Goal: Transaction & Acquisition: Purchase product/service

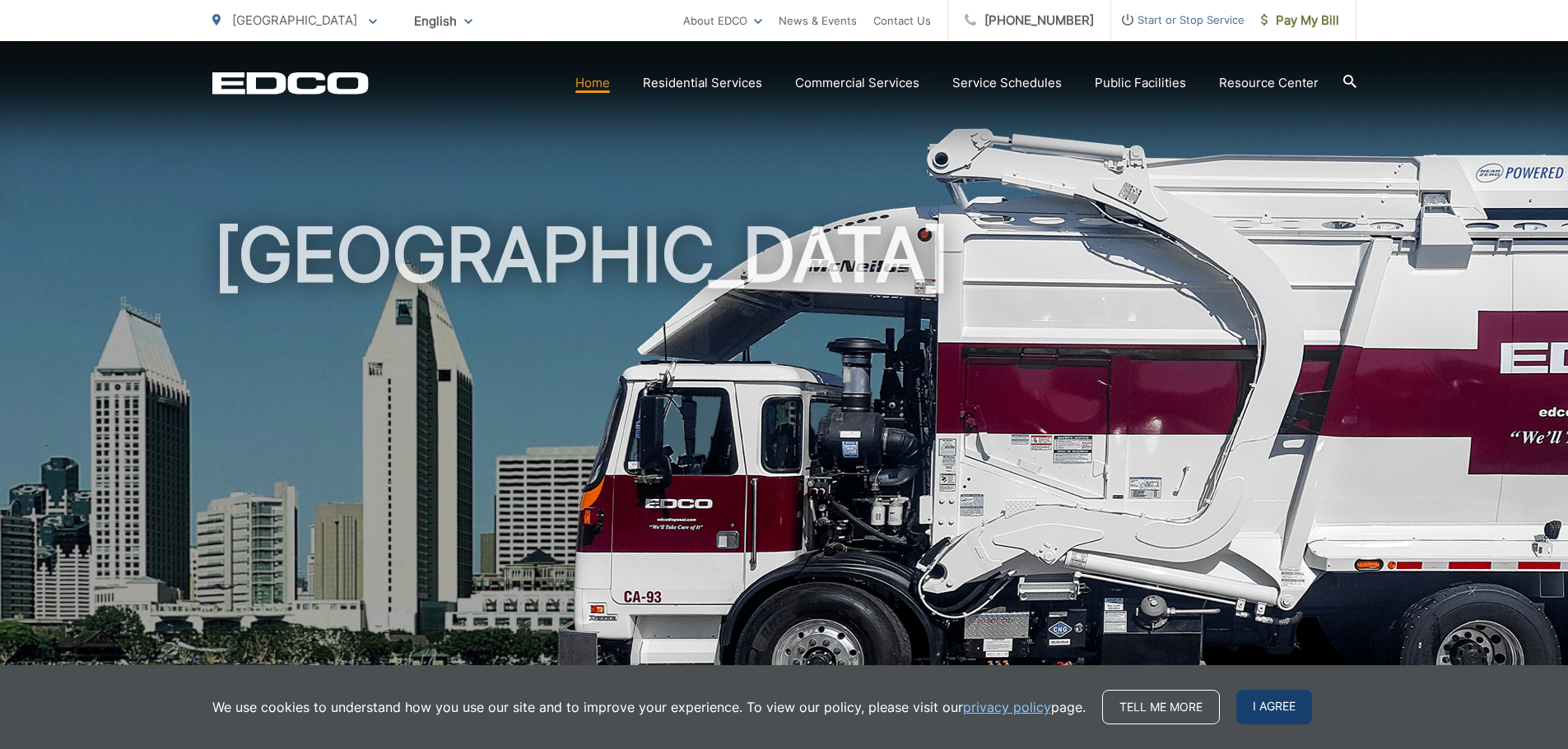
click at [1278, 719] on span "I agree" at bounding box center [1273, 707] width 75 height 34
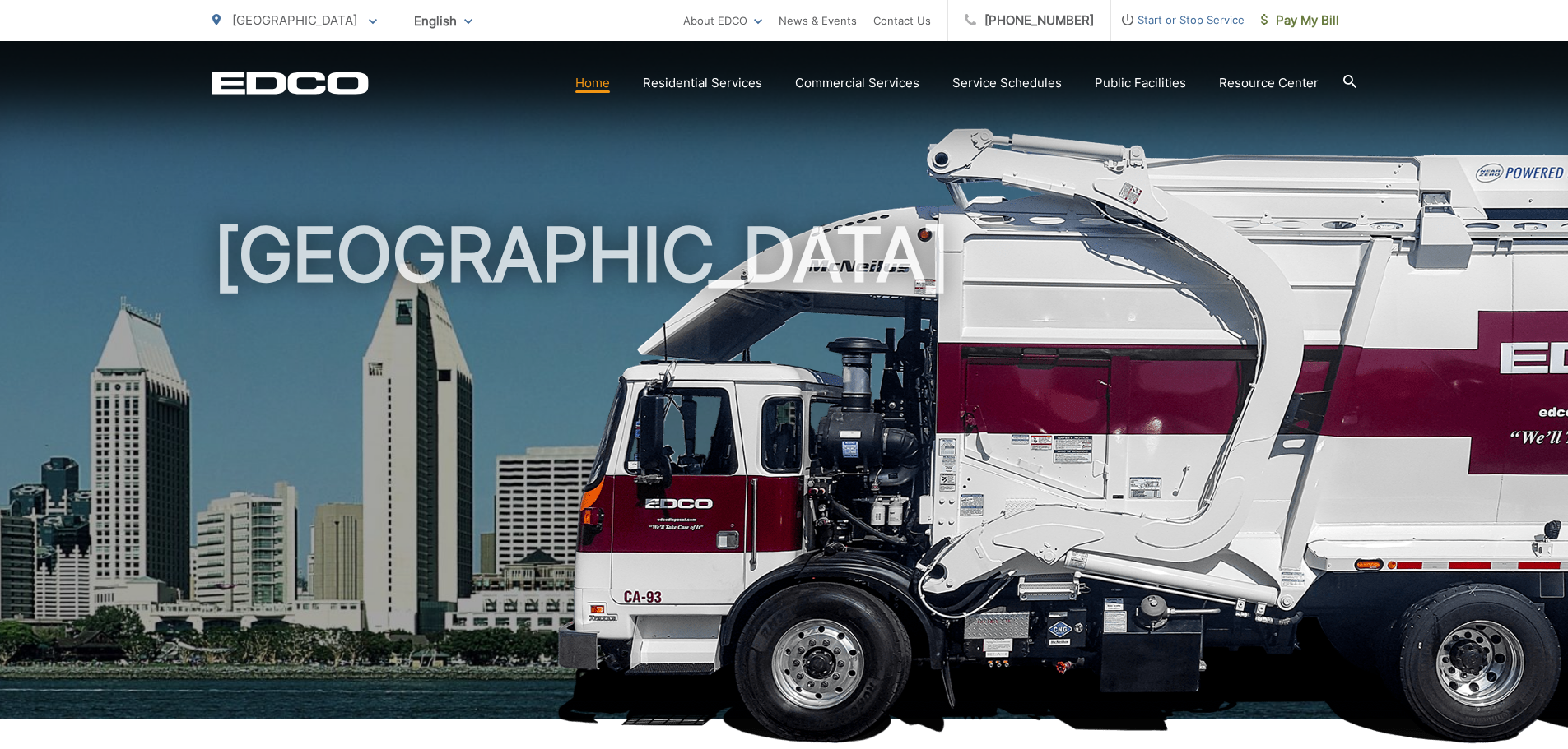
click at [601, 87] on link "Home" at bounding box center [593, 83] width 34 height 20
click at [272, 95] on div "EDCO Logo Home Residential Services Curbside Pickup Recycling Organic Recycling…" at bounding box center [784, 83] width 1144 height 32
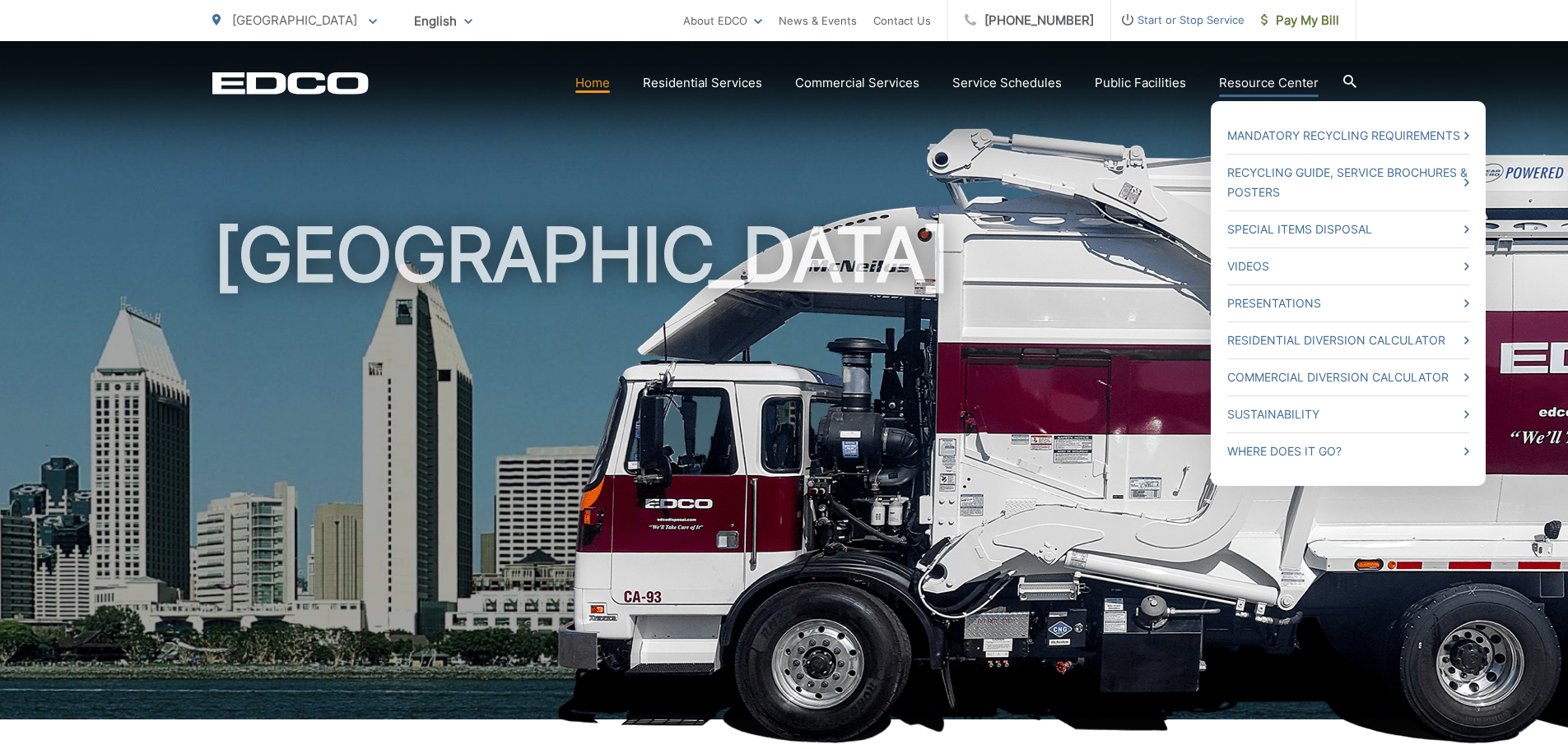
click at [1271, 92] on link "Resource Center" at bounding box center [1268, 83] width 99 height 20
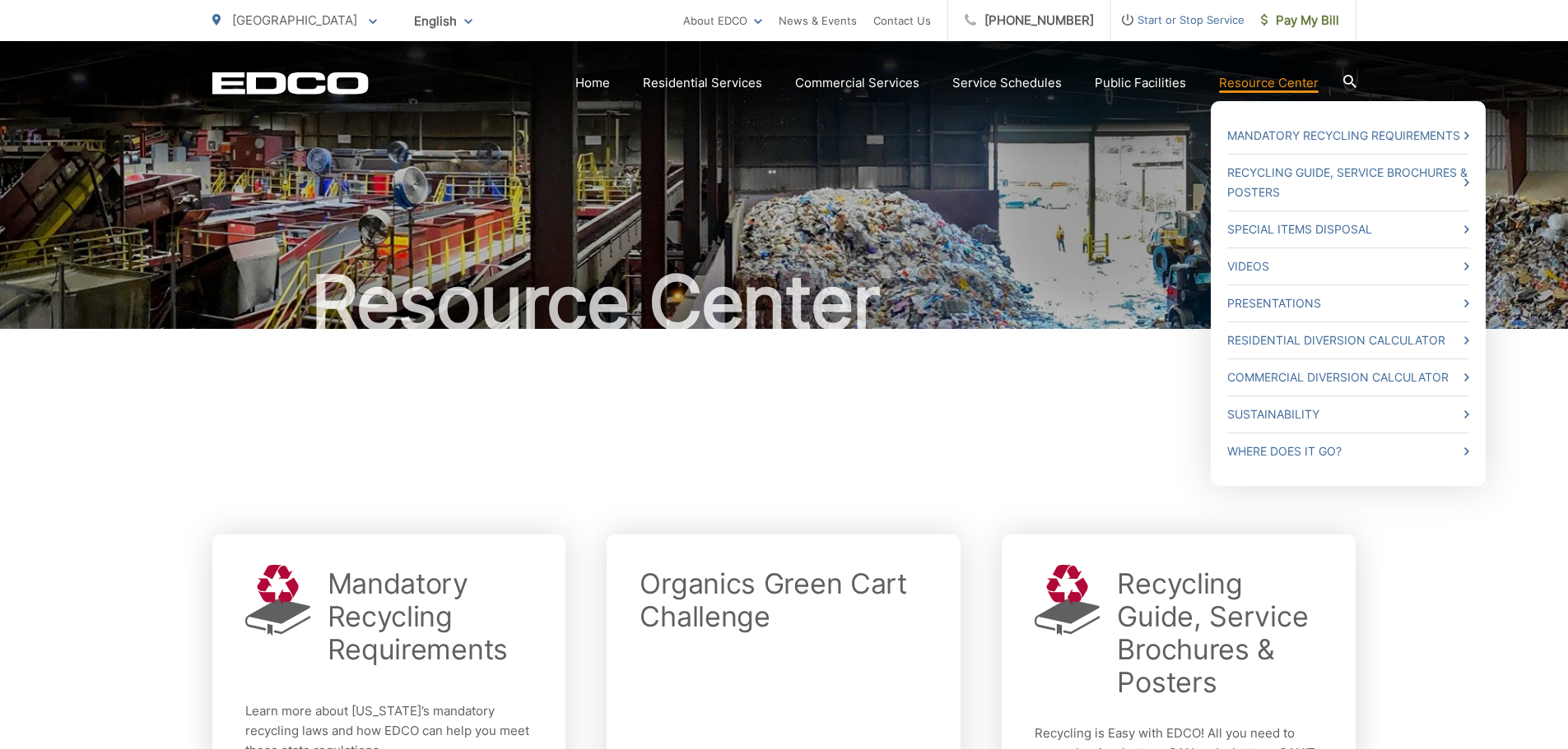
click at [1243, 81] on link "Resource Center" at bounding box center [1268, 83] width 99 height 20
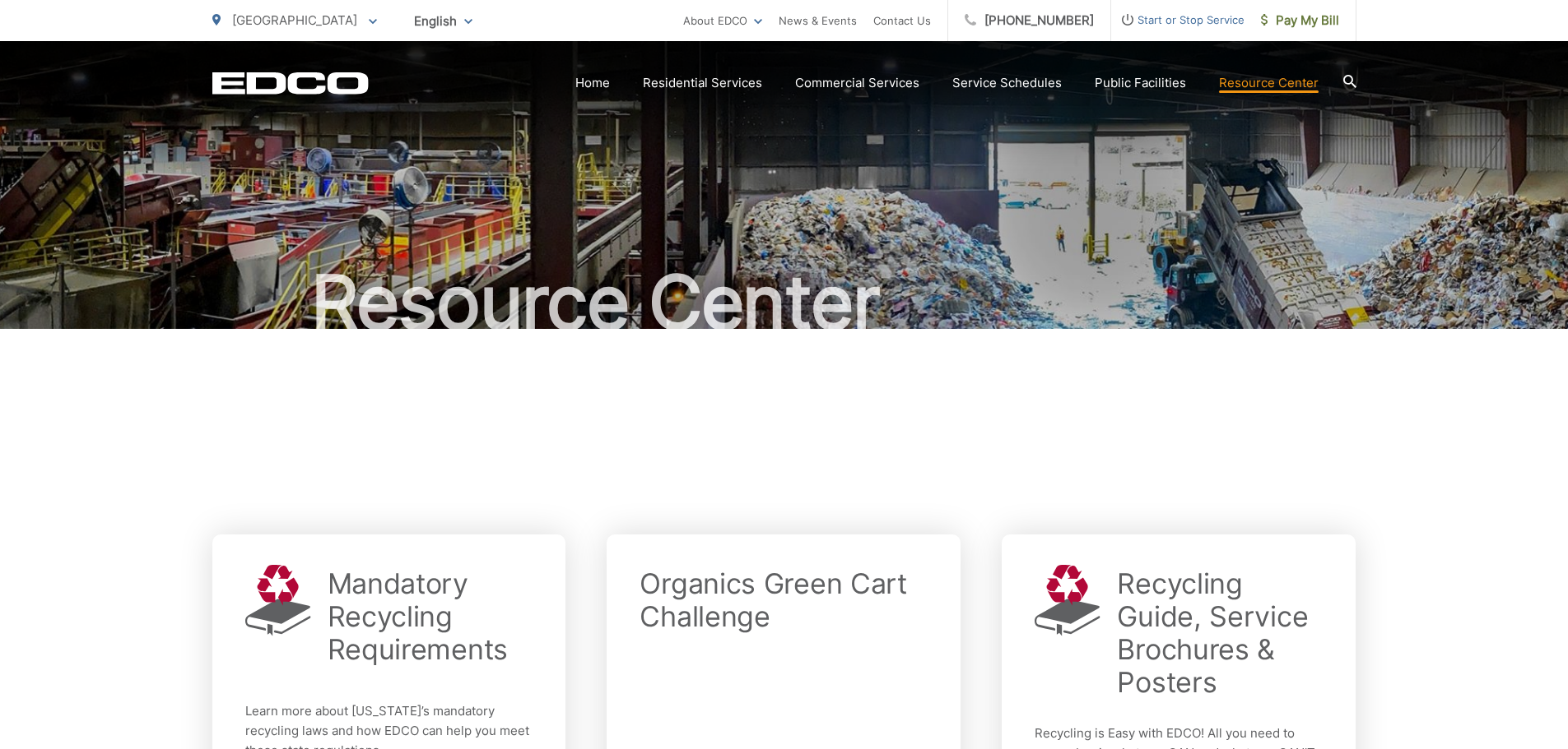
click at [1005, 437] on div at bounding box center [784, 427] width 1144 height 198
click at [1314, 20] on span "Pay My Bill" at bounding box center [1299, 20] width 78 height 20
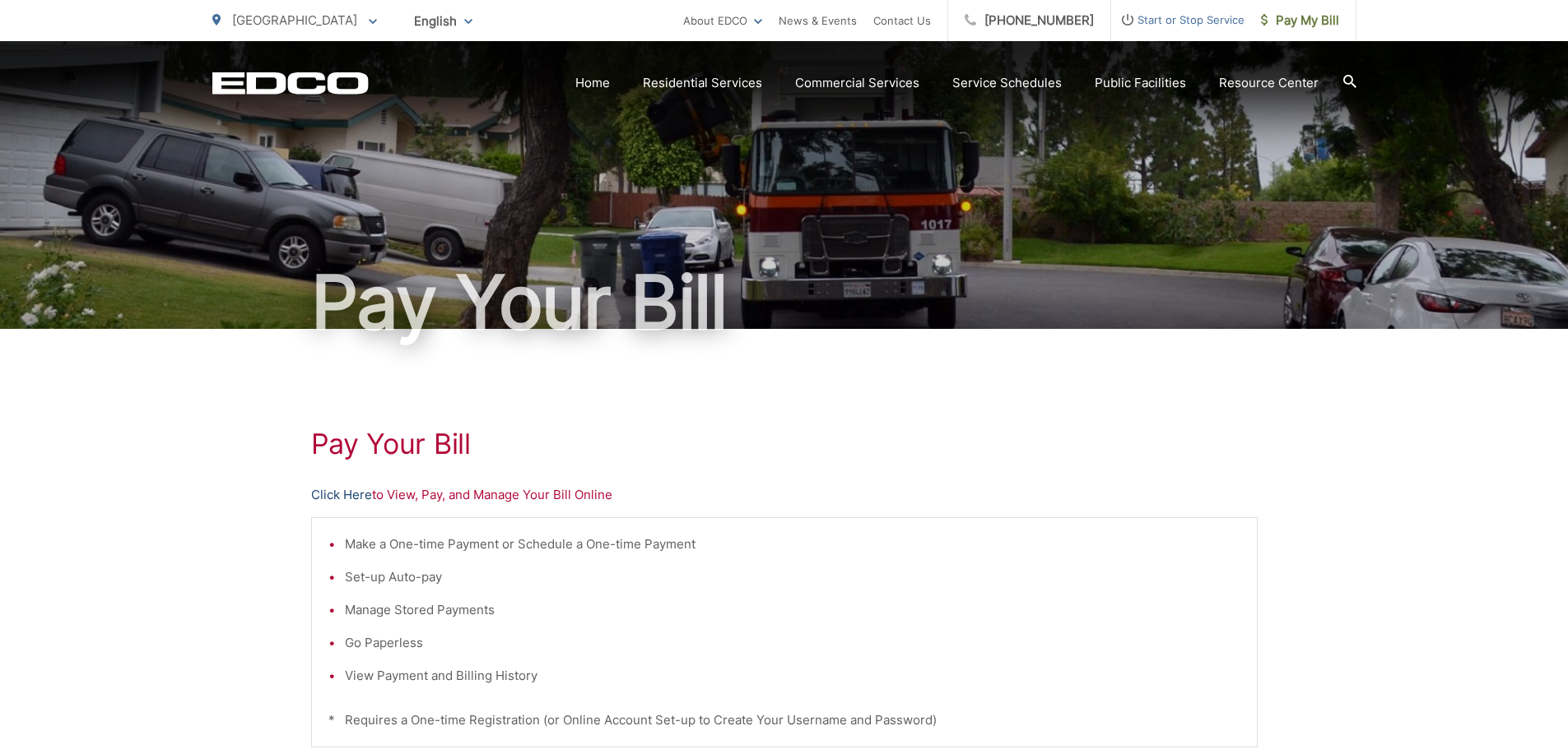
click at [337, 492] on link "Click Here" at bounding box center [341, 495] width 61 height 20
